Goal: Check status: Check status

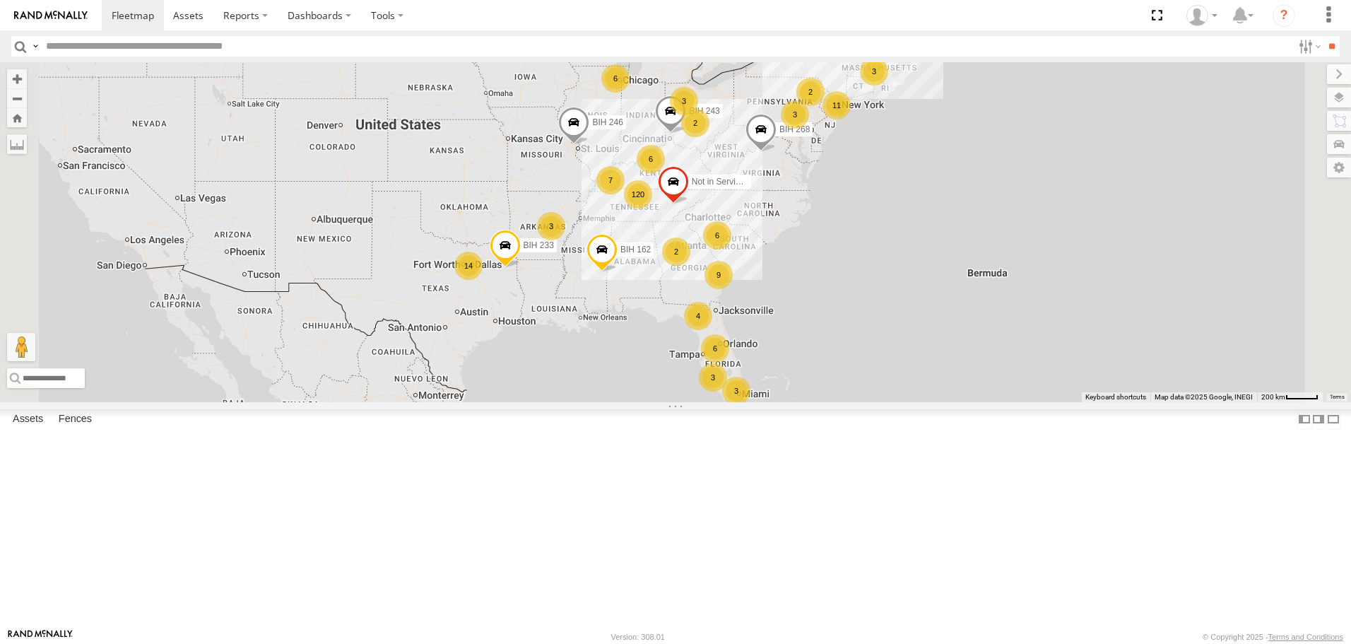
drag, startPoint x: 1327, startPoint y: 46, endPoint x: 1184, endPoint y: 53, distance: 142.9
click at [1324, 45] on input "**" at bounding box center [1332, 46] width 16 height 20
click at [0, 0] on span "Asset" at bounding box center [0, 0] width 0 height 0
click at [0, 0] on span at bounding box center [0, 0] width 0 height 0
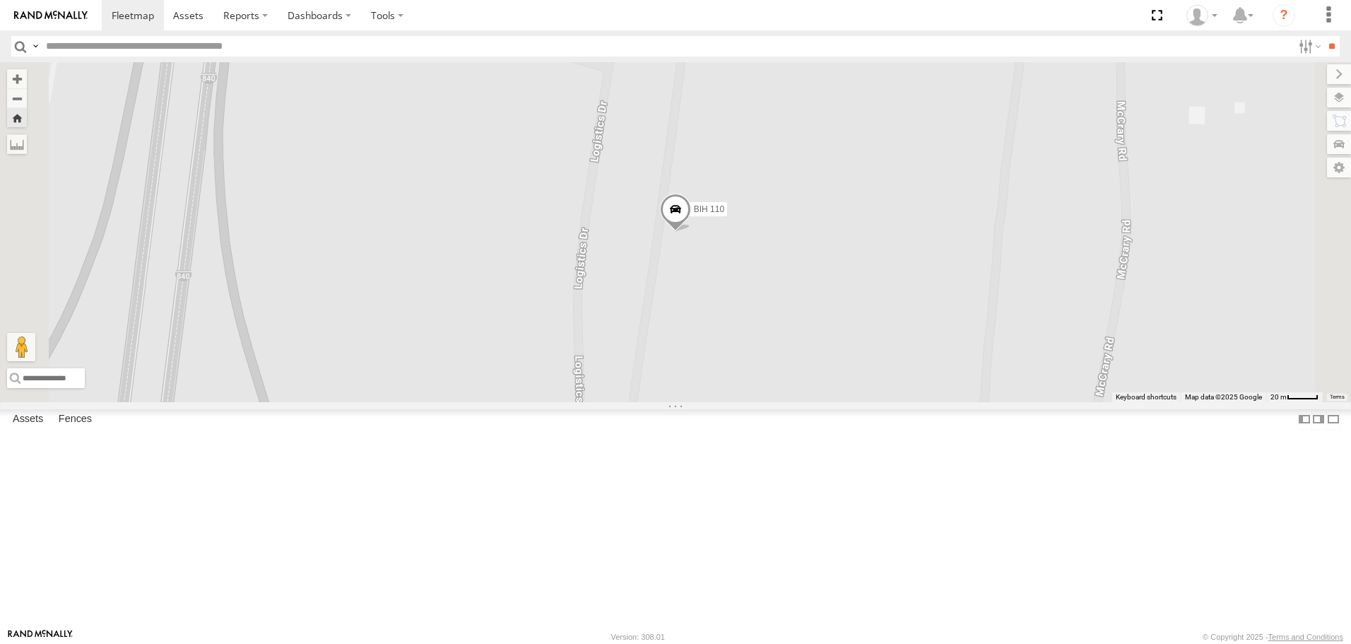
click at [691, 232] on span at bounding box center [675, 213] width 31 height 38
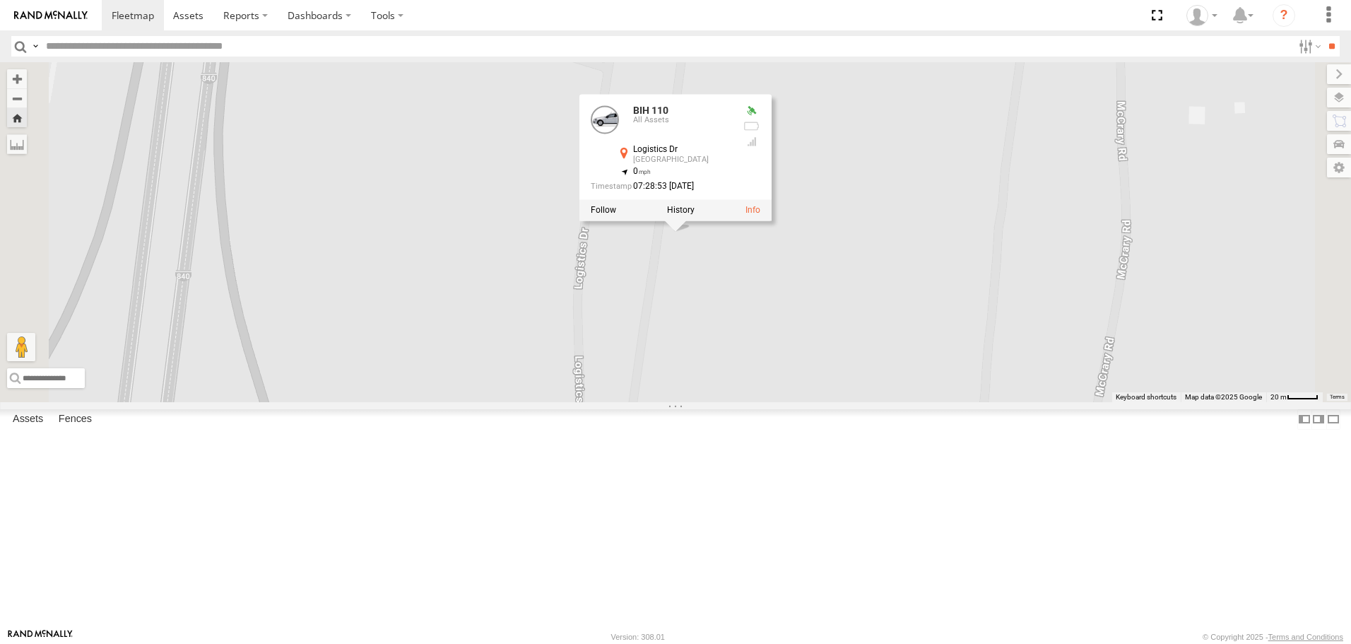
scroll to position [6361, 0]
click at [0, 0] on span at bounding box center [0, 0] width 0 height 0
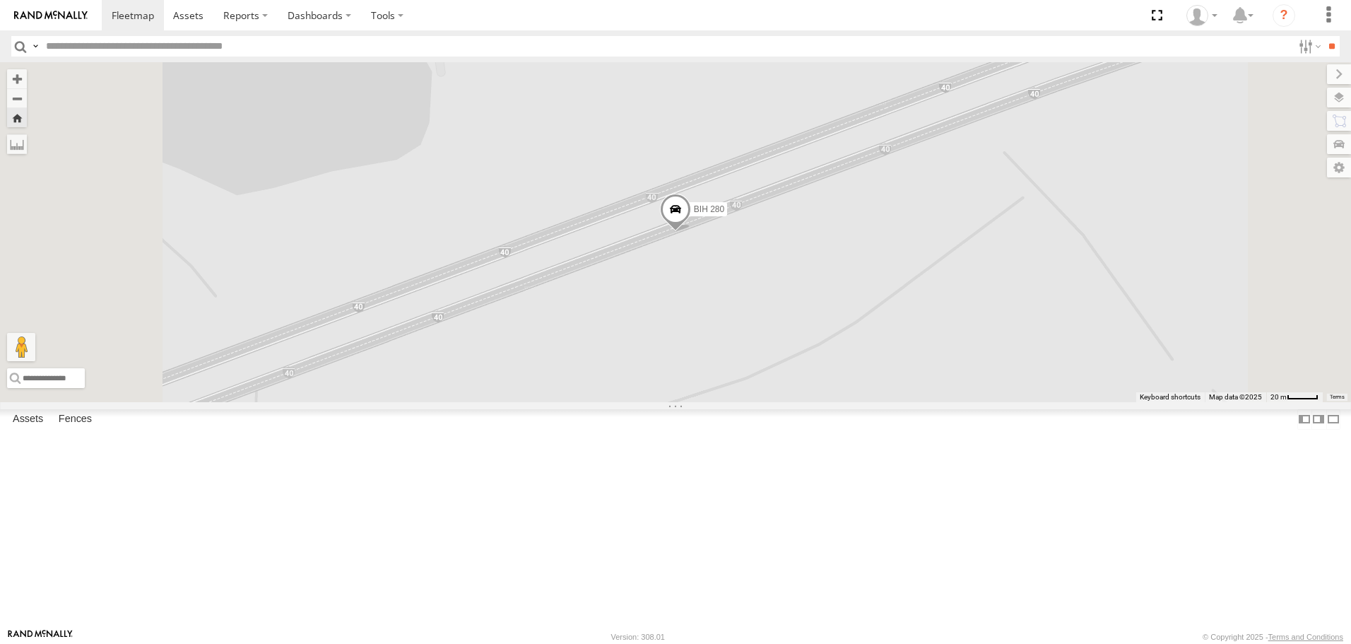
click at [691, 232] on span at bounding box center [675, 213] width 31 height 38
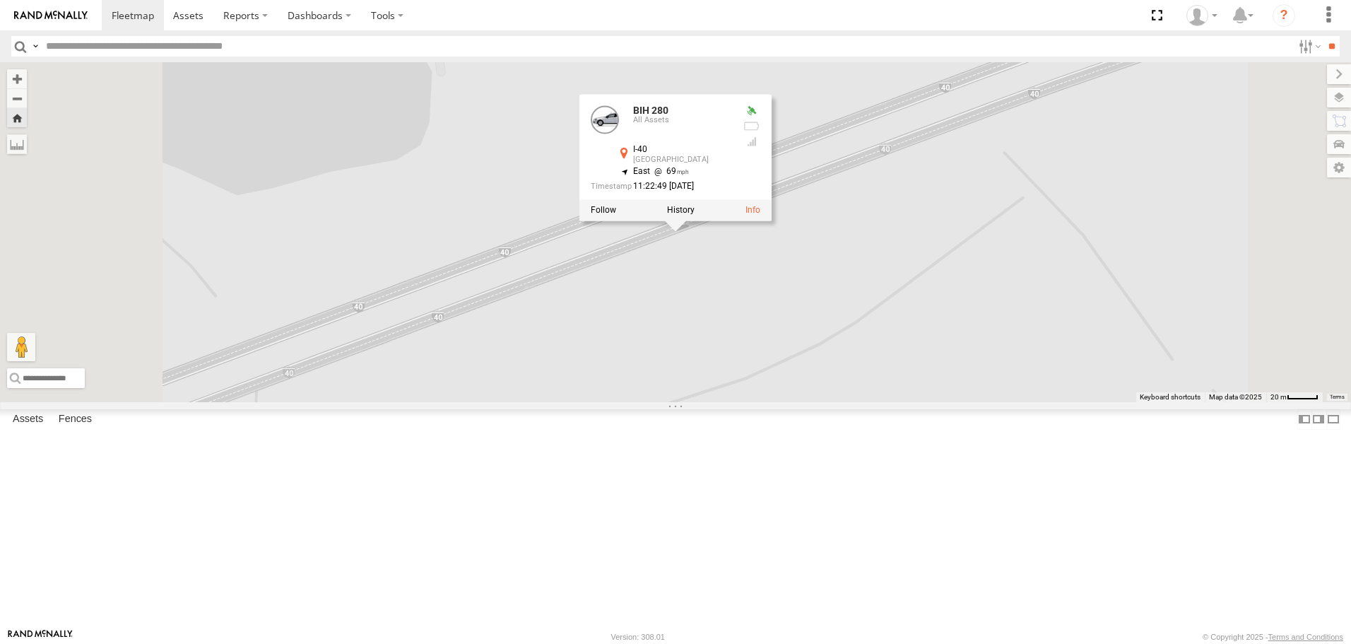
click at [666, 271] on div "BIH 280 BIH 280 All Assets I-40 [GEOGRAPHIC_DATA] 34.97184 , -90.95741 East 69 …" at bounding box center [675, 231] width 1351 height 339
